Goal: Information Seeking & Learning: Learn about a topic

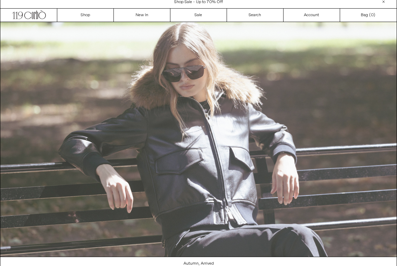
scroll to position [4, 0]
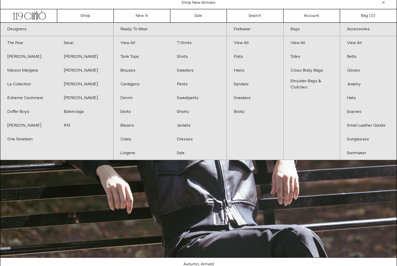
click at [295, 29] on link "Bags" at bounding box center [311, 29] width 56 height 13
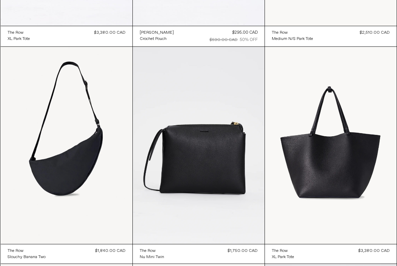
scroll to position [883, 0]
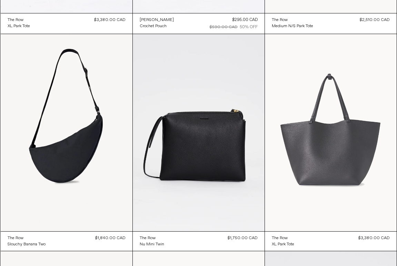
click at [323, 131] on at bounding box center [331, 133] width 132 height 198
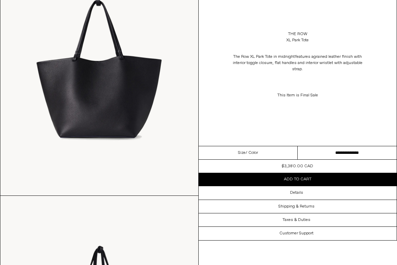
click at [310, 195] on div "Details" at bounding box center [298, 192] width 198 height 13
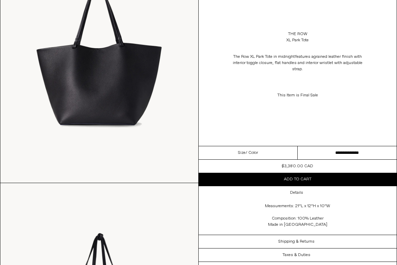
scroll to position [105, 0]
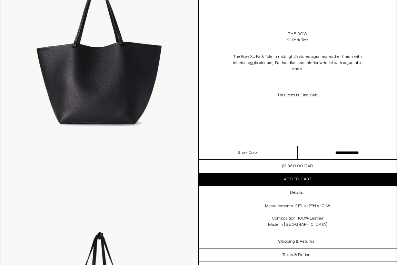
click at [301, 33] on link "The Row" at bounding box center [297, 34] width 19 height 6
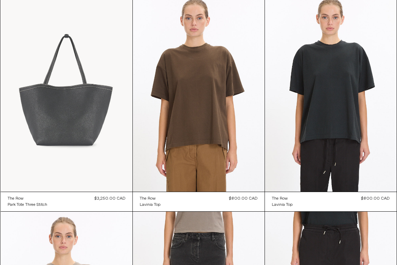
click at [94, 136] on at bounding box center [67, 93] width 132 height 198
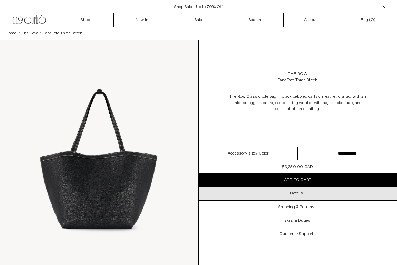
click at [320, 196] on div "Details" at bounding box center [298, 193] width 198 height 13
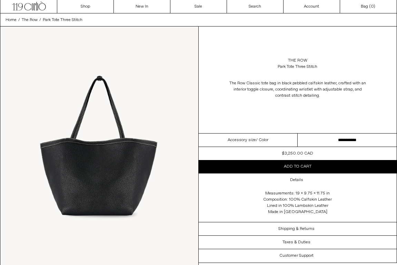
scroll to position [8, 0]
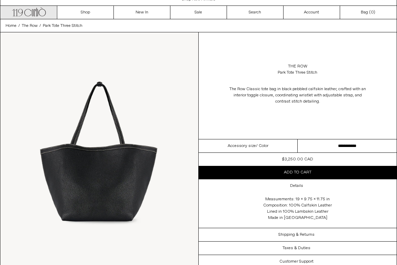
click at [36, 13] on icon ".cls-1, .cls-2 { fill: #231f20; stroke: #231f20; stroke-miterlimit: 10; stroke-…" at bounding box center [29, 11] width 34 height 10
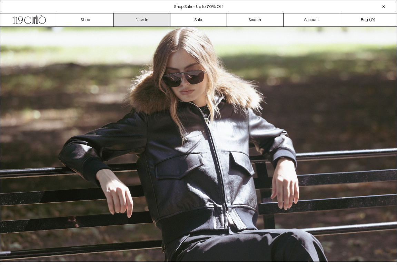
click at [134, 26] on link "New In" at bounding box center [142, 19] width 57 height 13
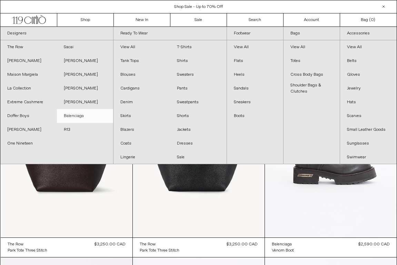
click at [75, 118] on link "Balenciaga" at bounding box center [85, 116] width 57 height 14
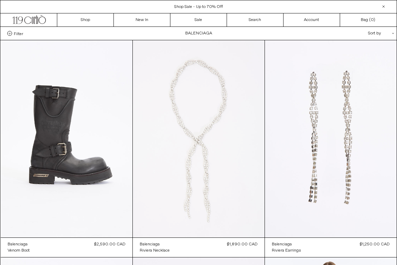
click at [241, 178] on at bounding box center [199, 139] width 132 height 198
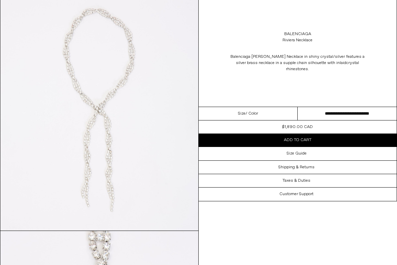
scroll to position [58, 0]
click at [114, 130] on img at bounding box center [99, 105] width 198 height 247
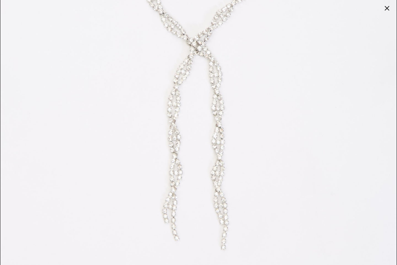
scroll to position [210, 0]
click at [385, 9] on div at bounding box center [387, 8] width 10 height 10
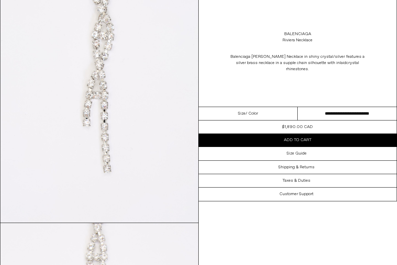
scroll to position [386, 0]
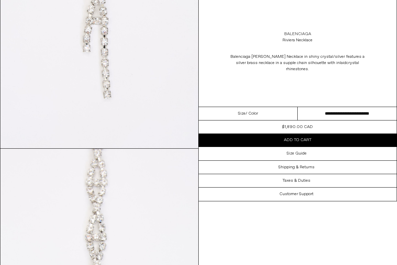
click at [294, 35] on link "Balenciaga" at bounding box center [297, 34] width 27 height 6
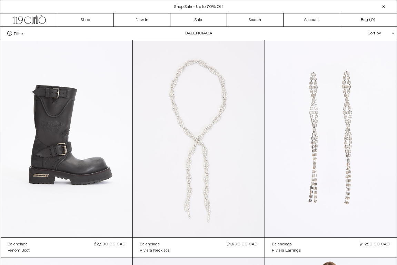
click at [344, 100] on at bounding box center [331, 139] width 132 height 198
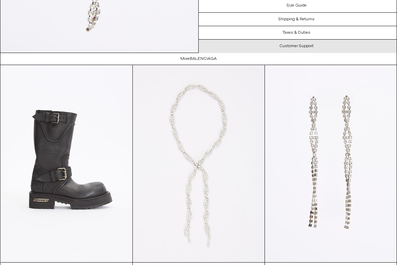
scroll to position [787, 0]
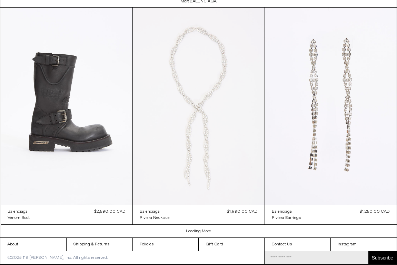
click at [209, 135] on at bounding box center [199, 107] width 132 height 198
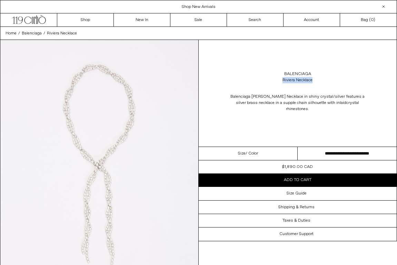
drag, startPoint x: 315, startPoint y: 80, endPoint x: 265, endPoint y: 80, distance: 50.3
click at [265, 80] on div "Balenciaga Riviera Necklace" at bounding box center [298, 77] width 198 height 19
copy div "Riviera Necklace"
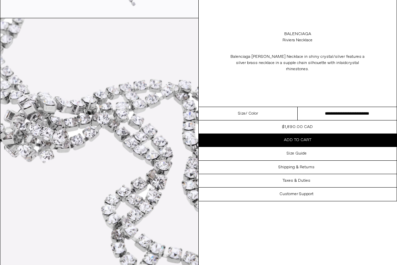
scroll to position [270, 0]
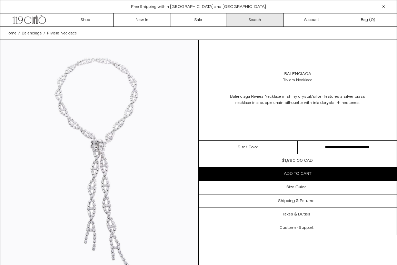
click at [262, 21] on link "Search" at bounding box center [255, 19] width 57 height 13
